Goal: Navigation & Orientation: Find specific page/section

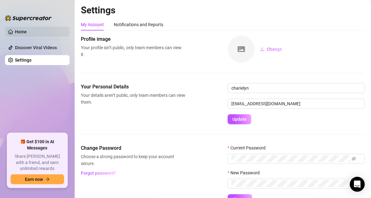
click at [22, 32] on link "Home" at bounding box center [21, 31] width 12 height 5
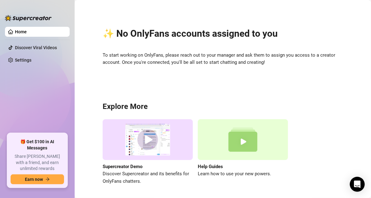
click at [74, 33] on aside "Home Discover Viral Videos Settings 🎁 Get $100 in AI Messages Share [PERSON_NAM…" at bounding box center [37, 99] width 75 height 198
click at [339, 20] on div "✨ No OnlyFans accounts assigned to you To start working on OnlyFans, please rea…" at bounding box center [223, 102] width 284 height 196
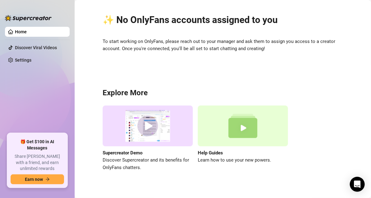
scroll to position [21, 0]
